Goal: Task Accomplishment & Management: Use online tool/utility

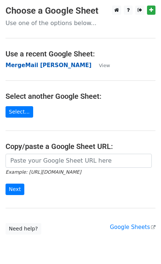
click at [26, 66] on strong "MergeMail Rebecca Ferguson" at bounding box center [49, 65] width 86 height 7
click at [62, 65] on strong "MergeMail Rebecca Ferguson" at bounding box center [49, 65] width 86 height 7
click at [35, 68] on strong "MergeMail Rebecca Ferguson" at bounding box center [49, 65] width 86 height 7
click at [41, 68] on strong "MergeMail Rebecca Ferguson" at bounding box center [49, 65] width 86 height 7
click at [29, 67] on strong "MergeMail [PERSON_NAME]" at bounding box center [49, 65] width 86 height 7
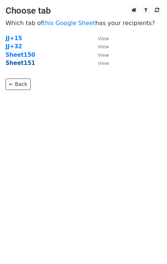
click at [17, 64] on strong "Sheet151" at bounding box center [21, 63] width 30 height 7
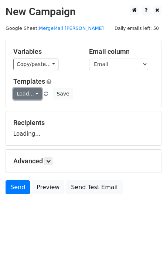
click at [26, 95] on link "Load..." at bounding box center [27, 93] width 28 height 11
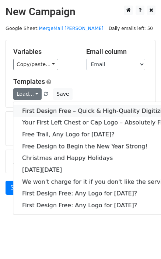
click at [38, 112] on link "First Design Free – Quick & High-Quality Digitizing!" at bounding box center [97, 111] width 168 height 12
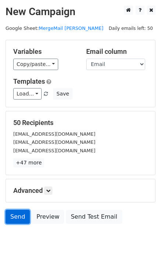
click at [23, 218] on link "Send" at bounding box center [18, 217] width 24 height 14
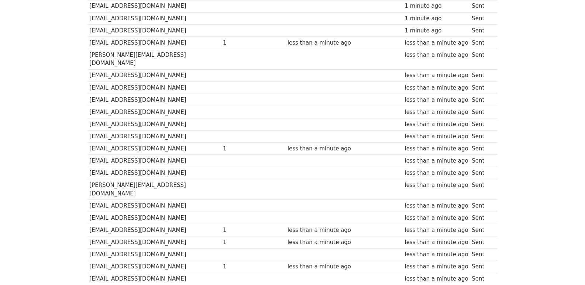
scroll to position [492, 0]
